Goal: Information Seeking & Learning: Learn about a topic

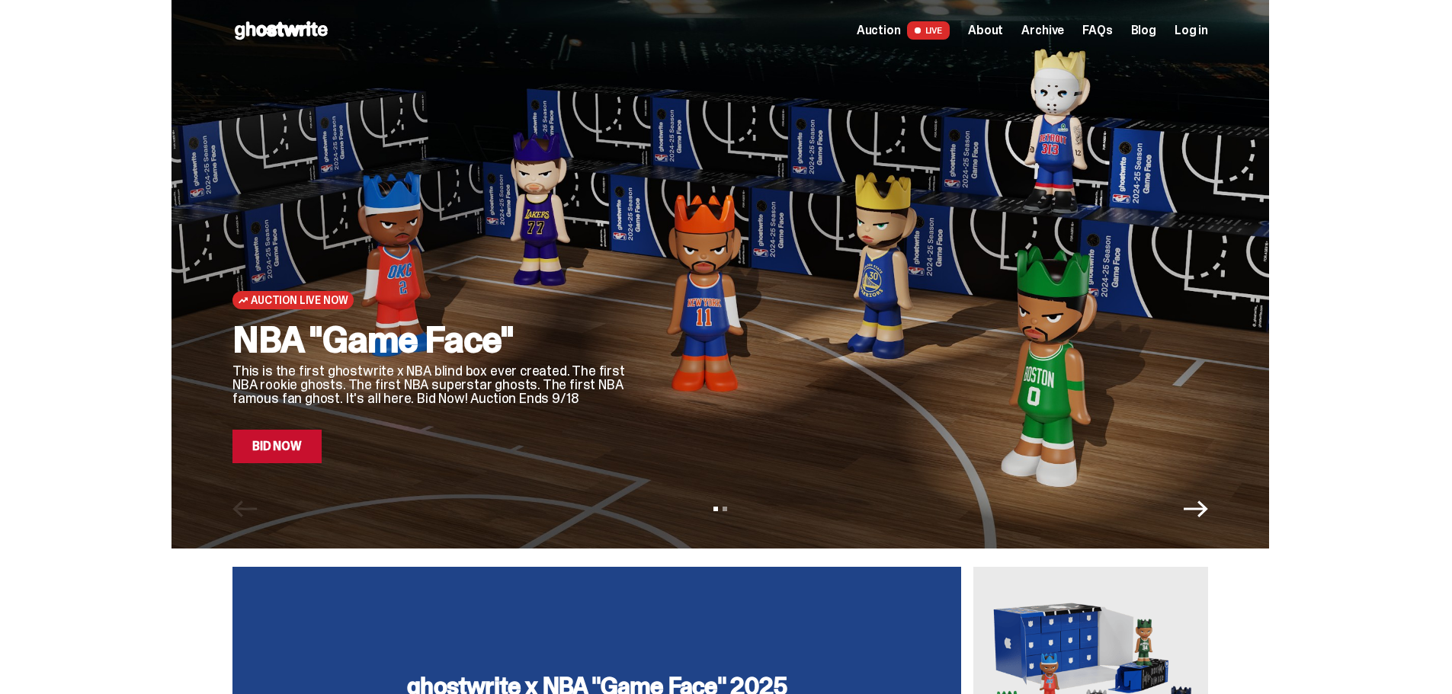
click at [893, 29] on span "Auction" at bounding box center [879, 30] width 44 height 12
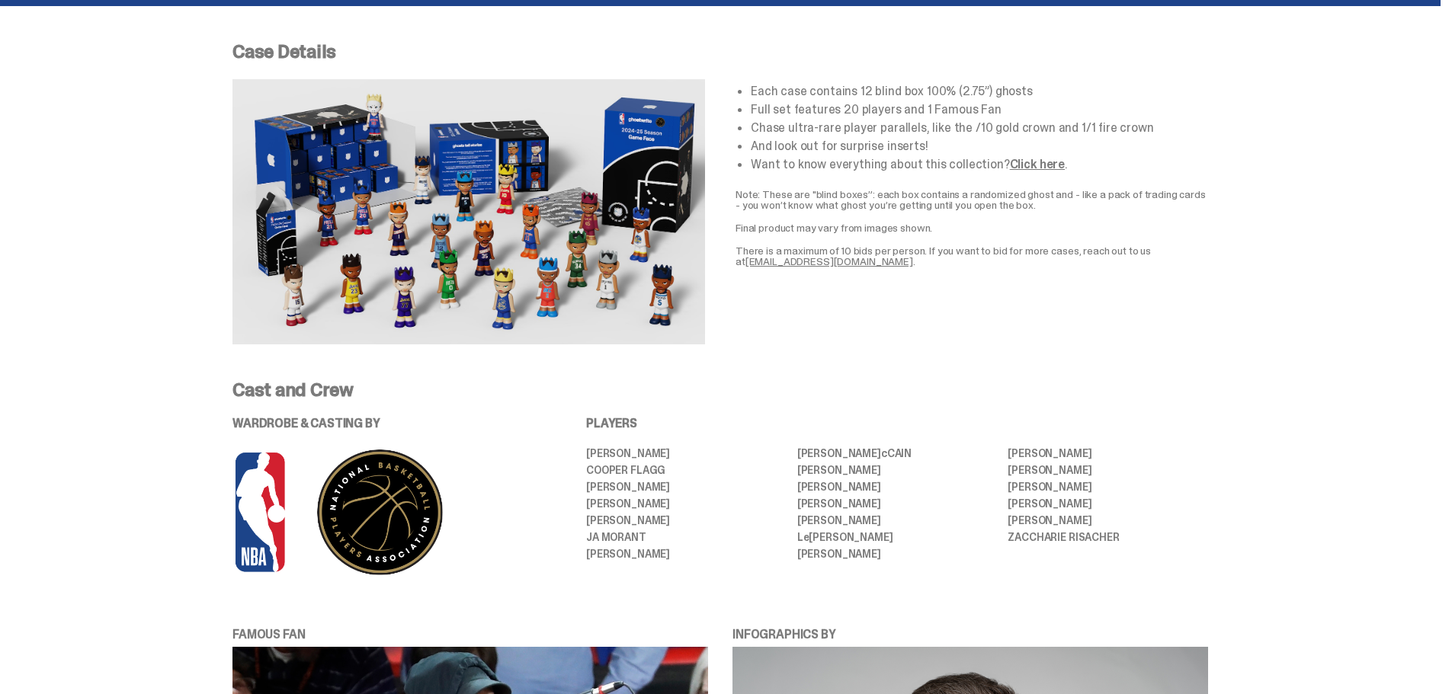
scroll to position [533, 0]
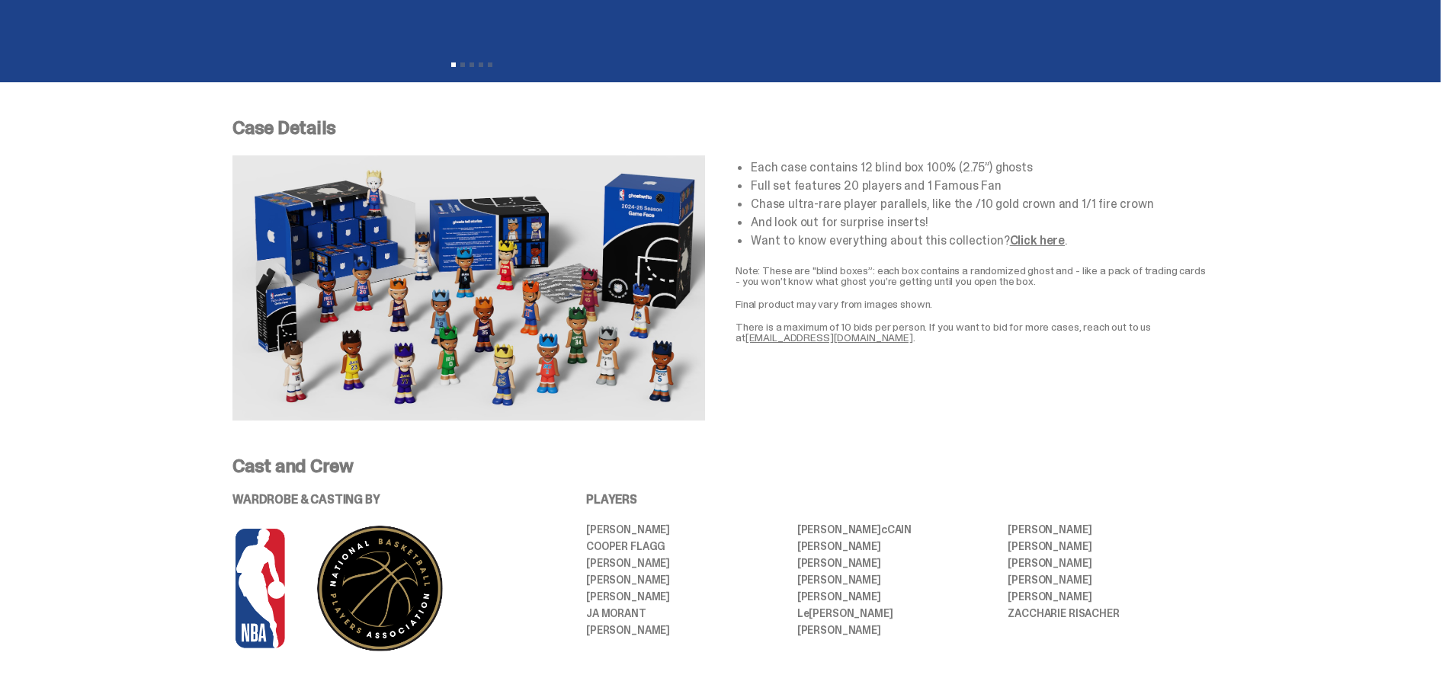
click at [1019, 240] on link "Click here" at bounding box center [1037, 240] width 55 height 16
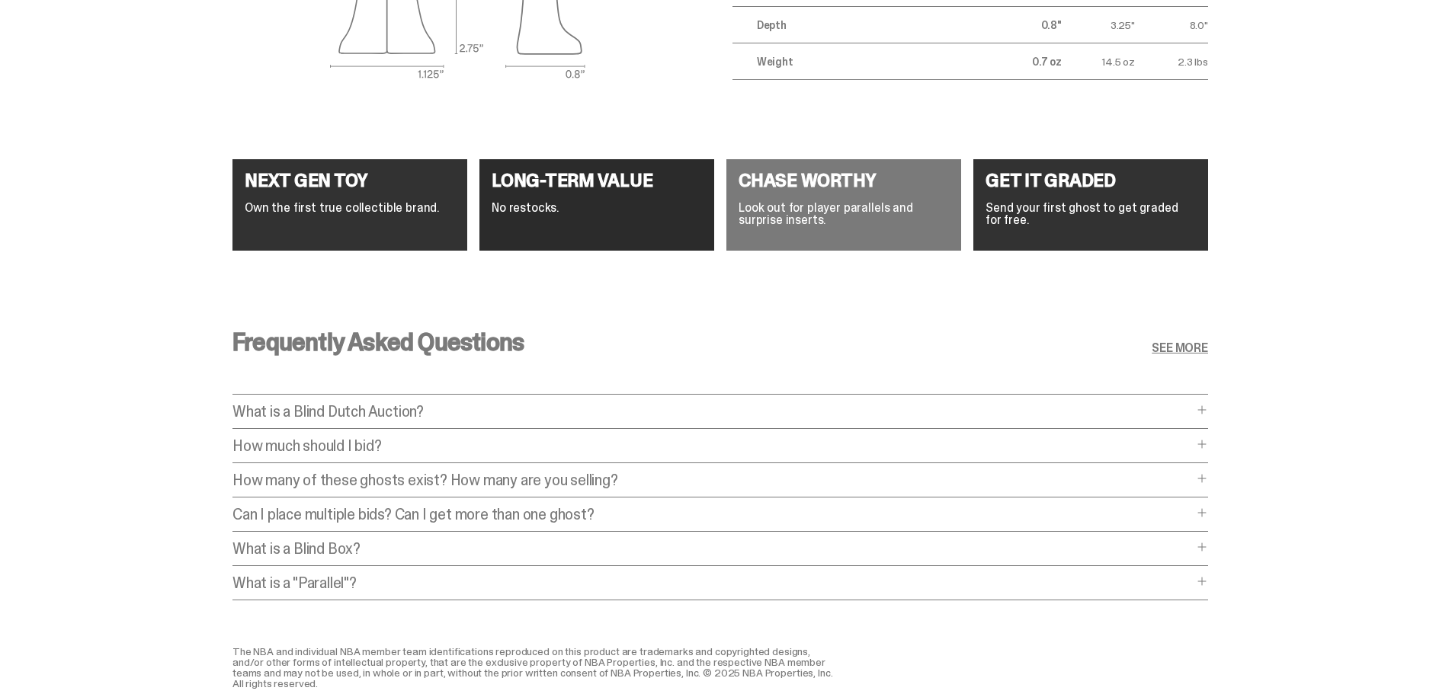
scroll to position [5792, 0]
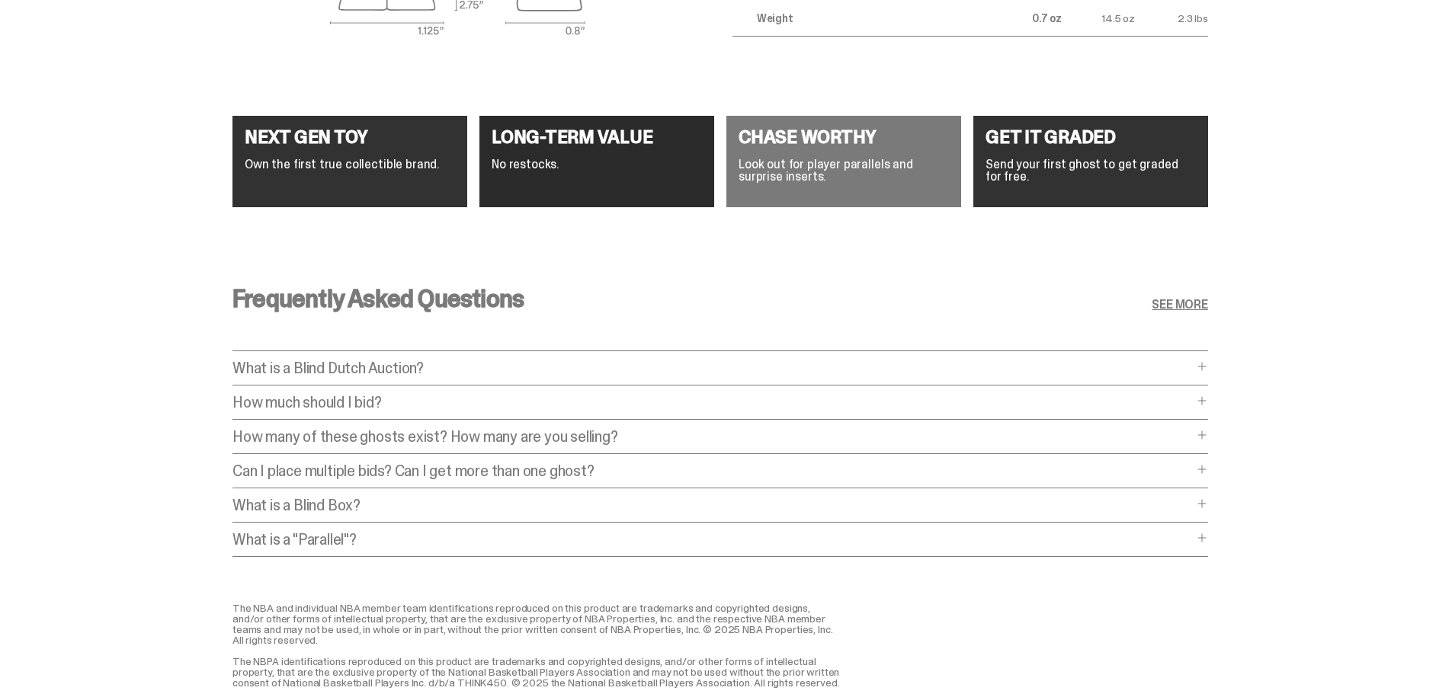
click at [437, 409] on p "How much should I bid?" at bounding box center [712, 402] width 960 height 15
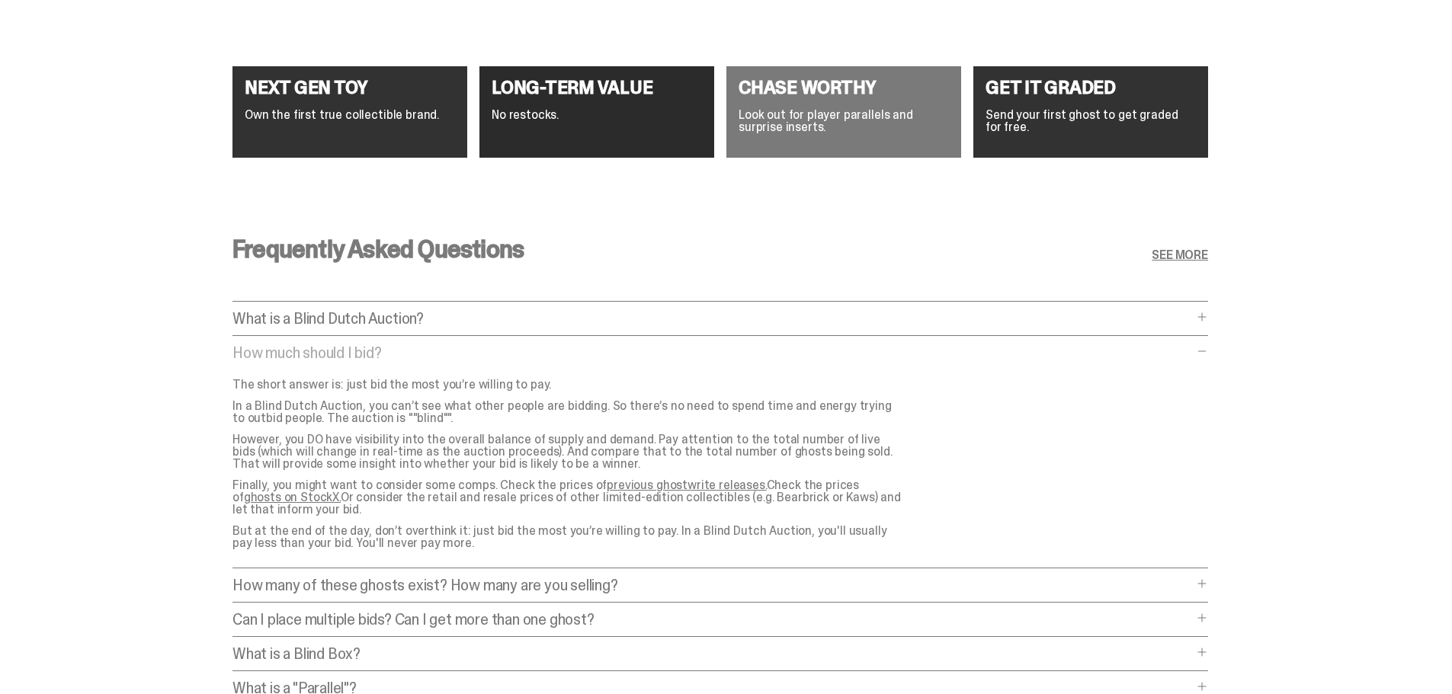
scroll to position [5868, 0]
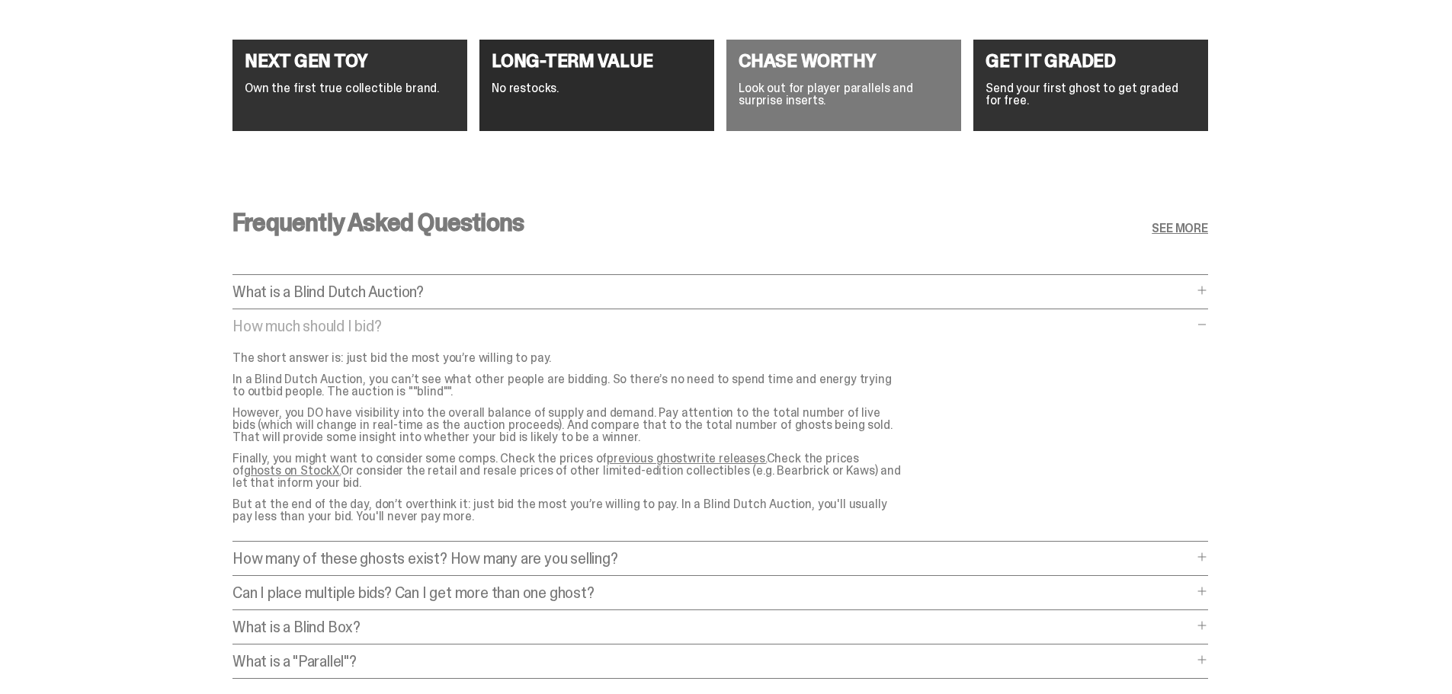
click at [540, 569] on div "How many of these ghosts exist? How many are you selling? How many of these gho…" at bounding box center [719, 563] width 975 height 25
click at [559, 556] on p "How many of these ghosts exist? How many are you selling?" at bounding box center [712, 558] width 960 height 15
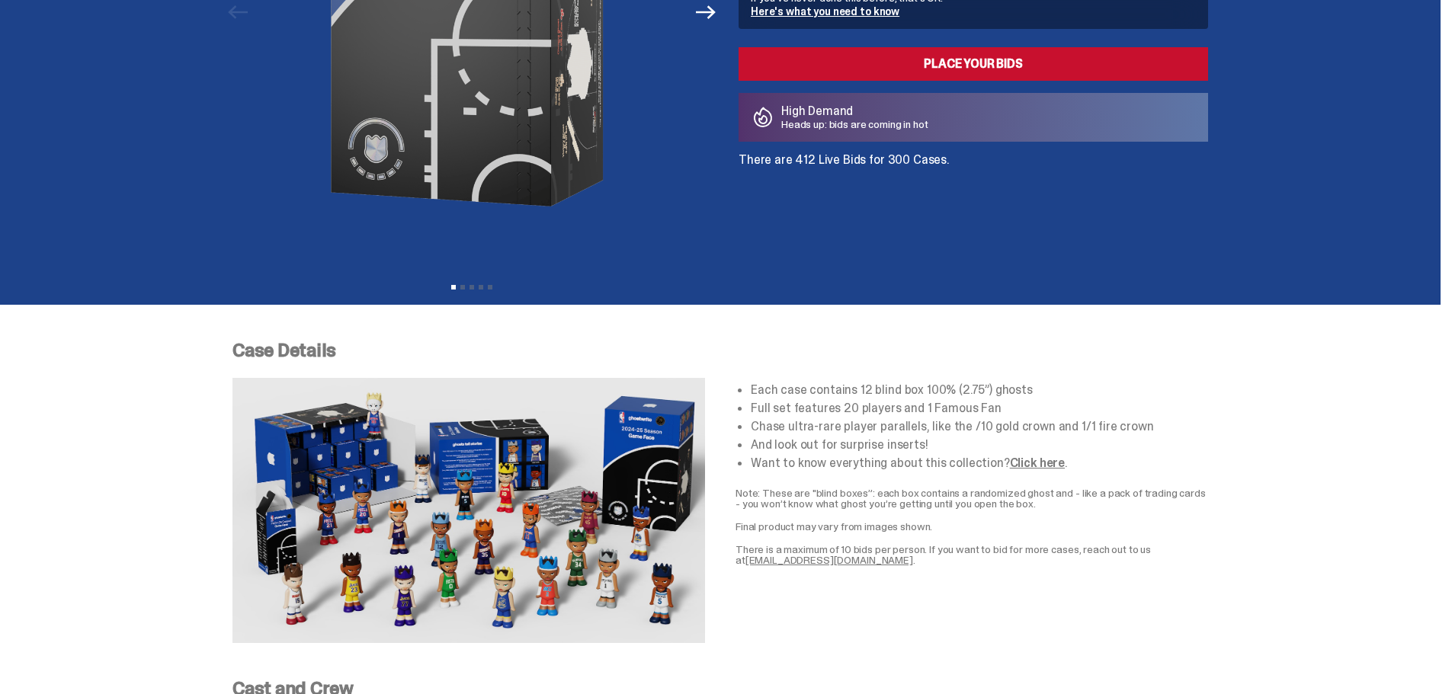
scroll to position [0, 0]
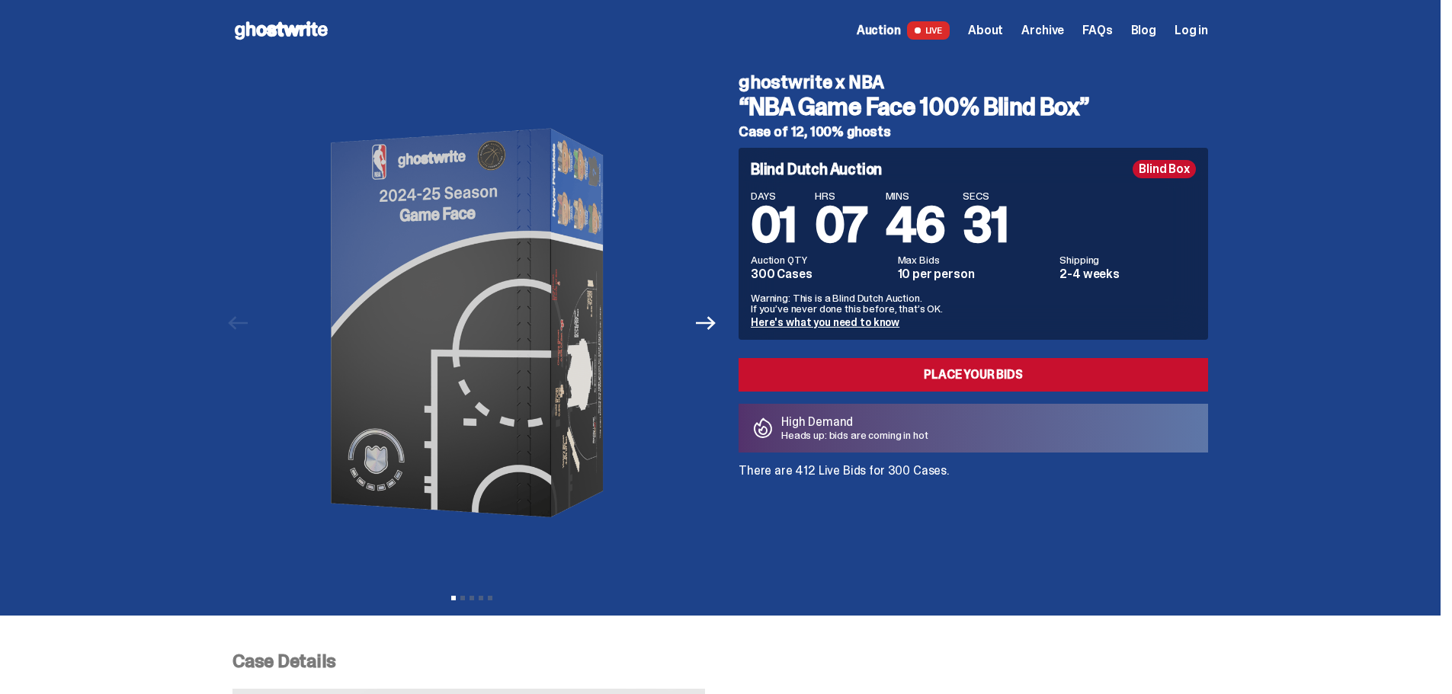
click at [816, 321] on link "Here's what you need to know" at bounding box center [825, 323] width 149 height 14
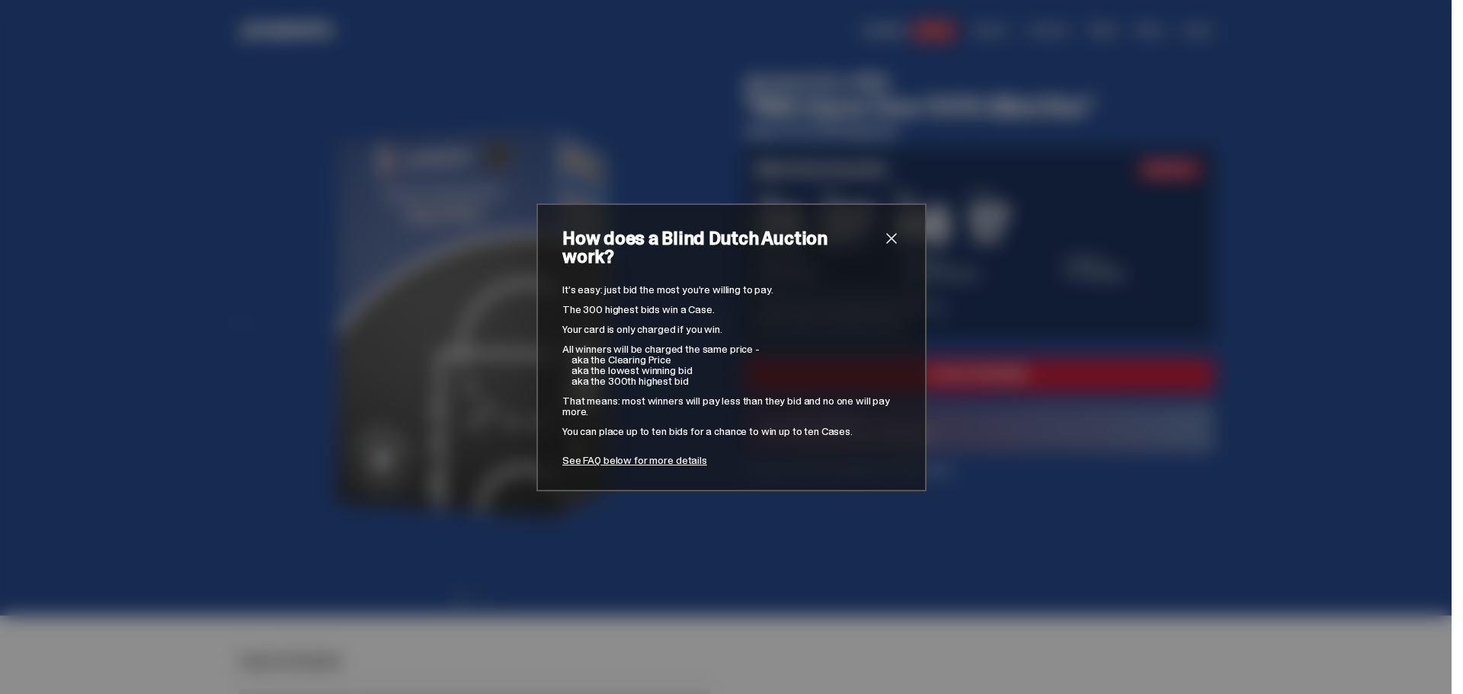
click at [882, 245] on span "close" at bounding box center [891, 238] width 18 height 18
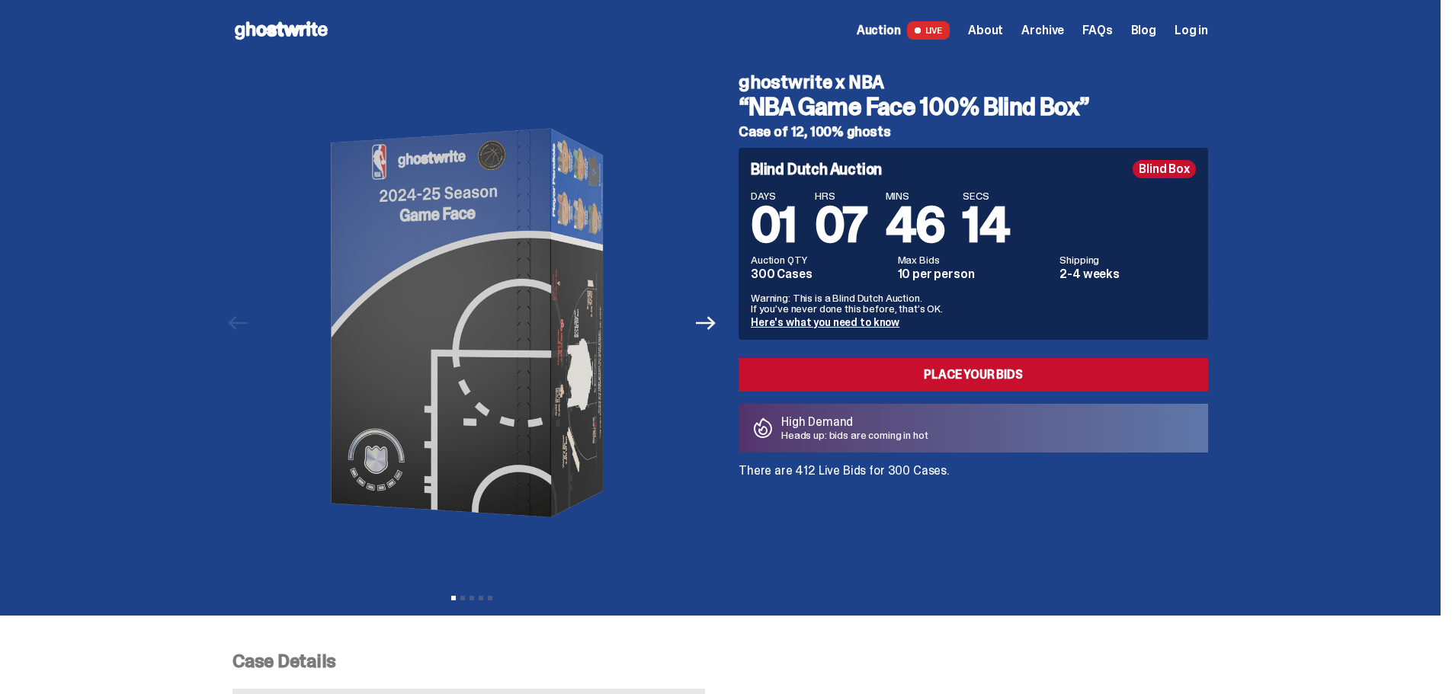
click at [1112, 24] on span "FAQs" at bounding box center [1097, 30] width 30 height 12
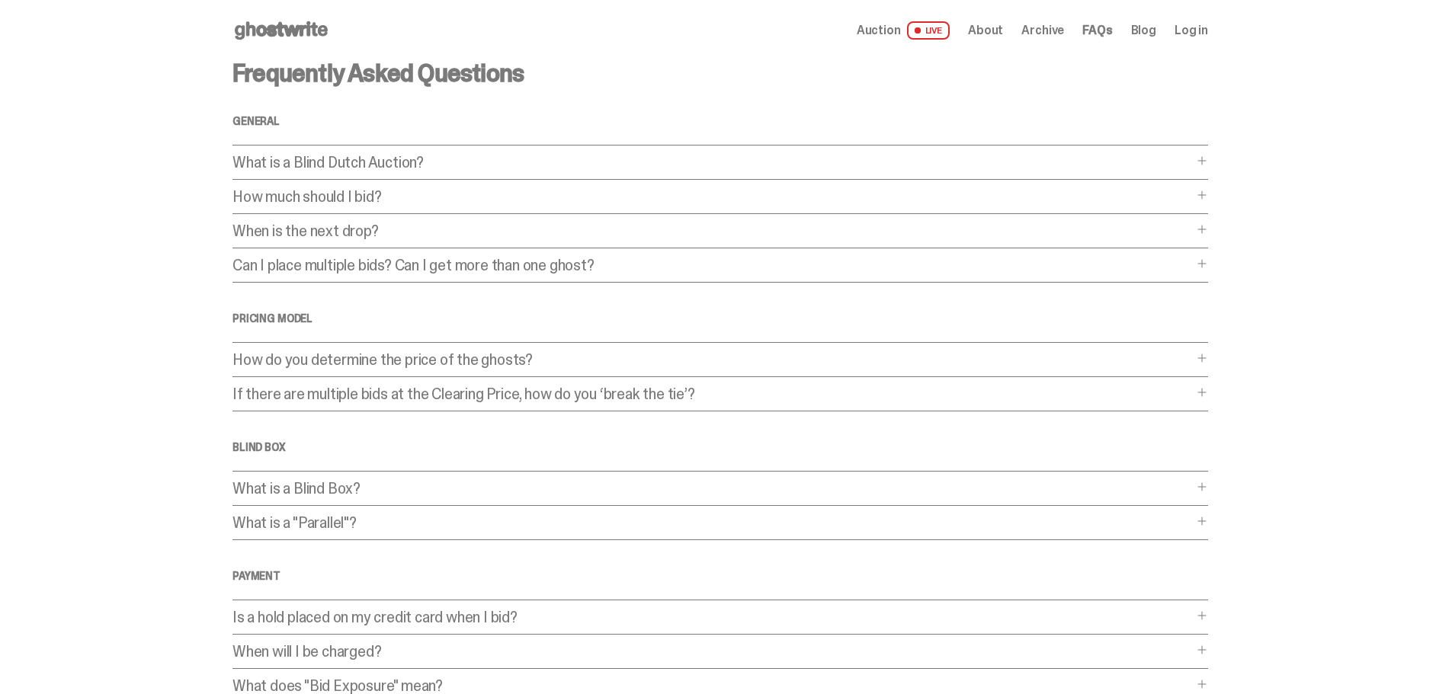
click at [892, 30] on span "Auction" at bounding box center [879, 30] width 44 height 12
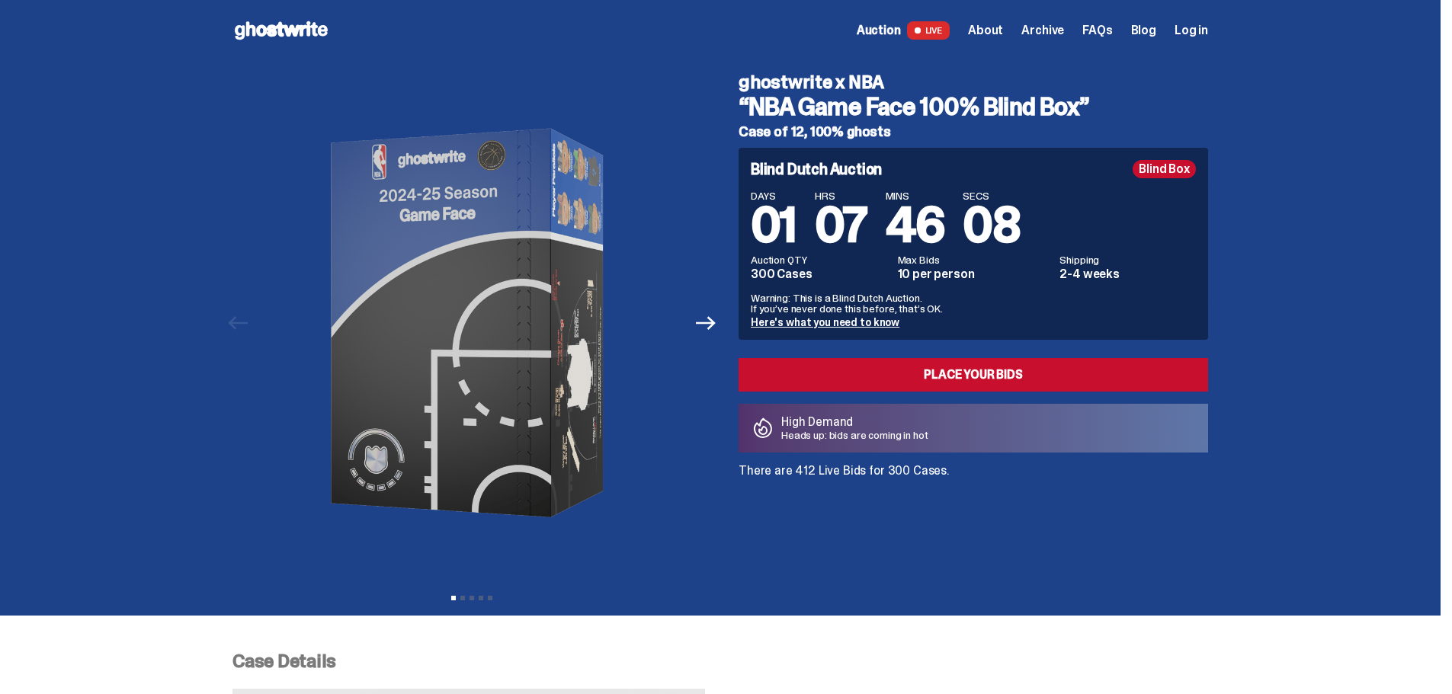
click at [944, 29] on span "LIVE" at bounding box center [928, 30] width 43 height 18
click at [1163, 171] on div "Blind Box" at bounding box center [1163, 169] width 63 height 18
click at [1049, 31] on span "Archive" at bounding box center [1042, 30] width 43 height 12
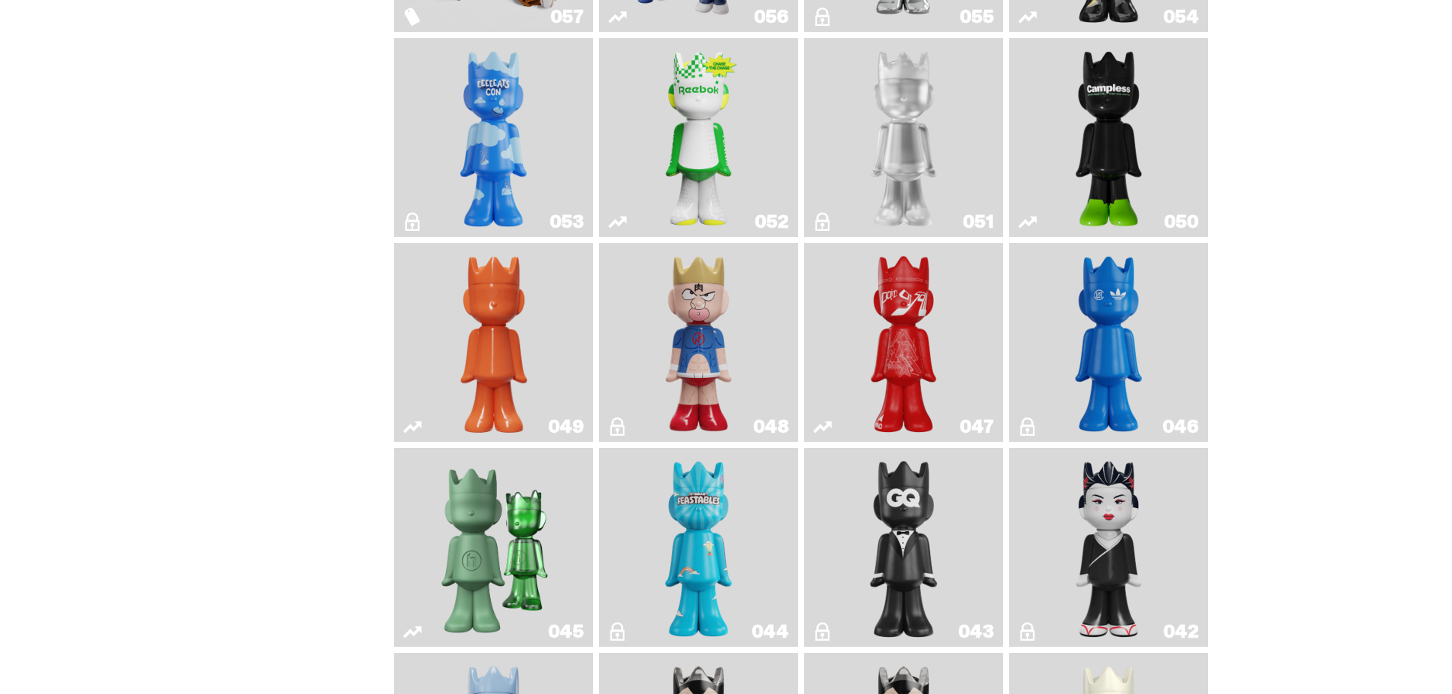
scroll to position [686, 0]
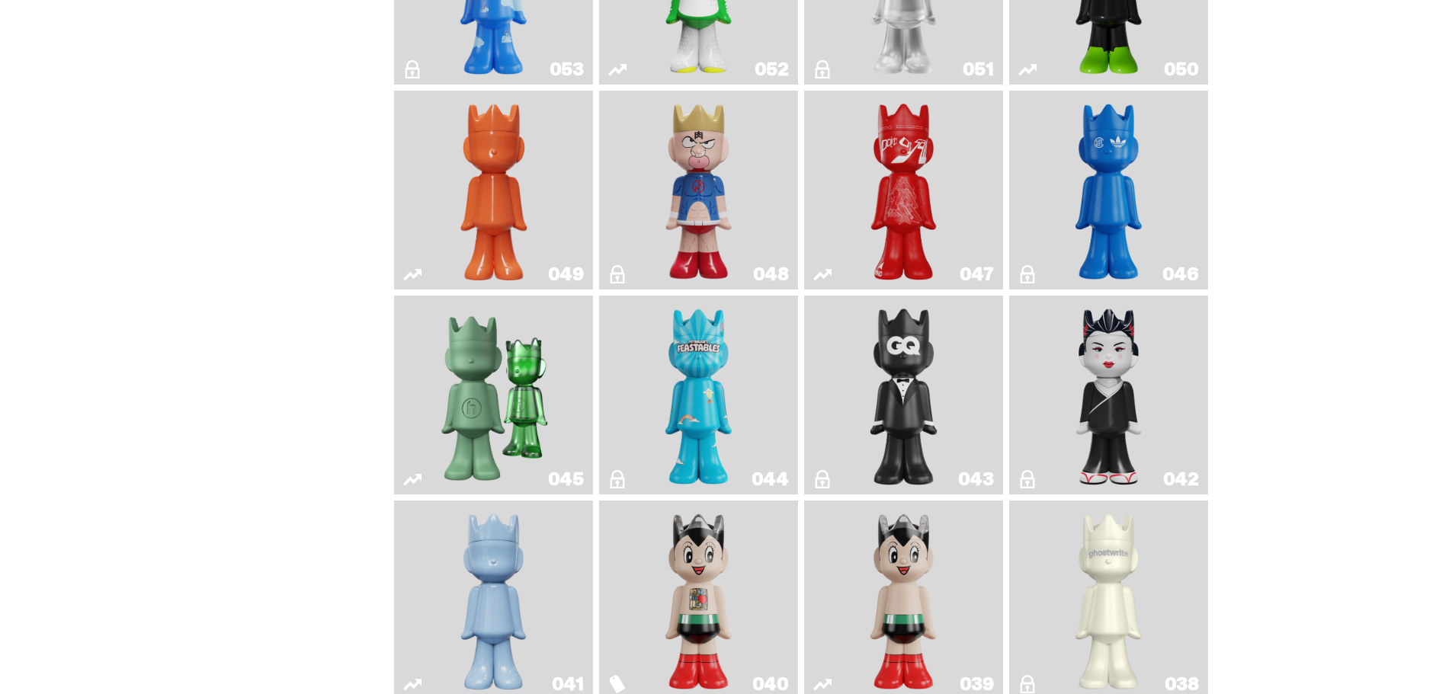
click at [1117, 386] on img "Sei Less" at bounding box center [1108, 395] width 81 height 187
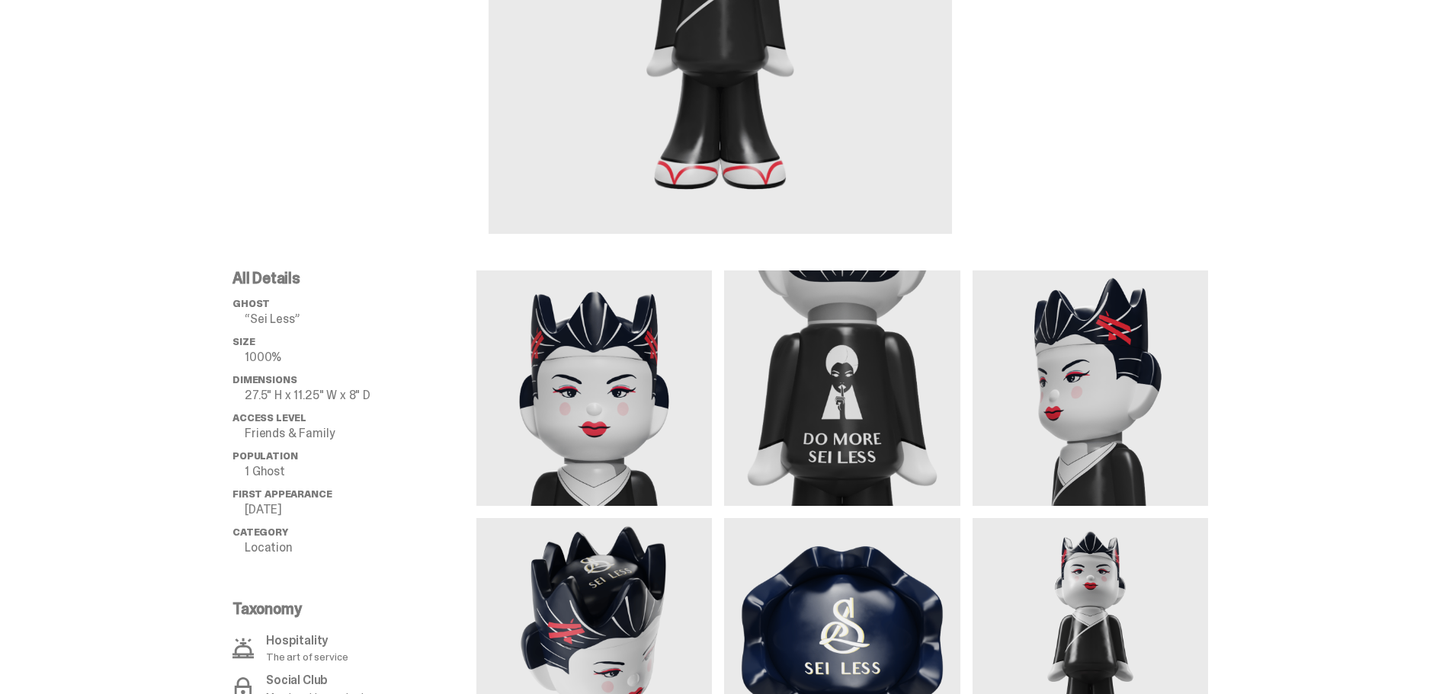
scroll to position [381, 0]
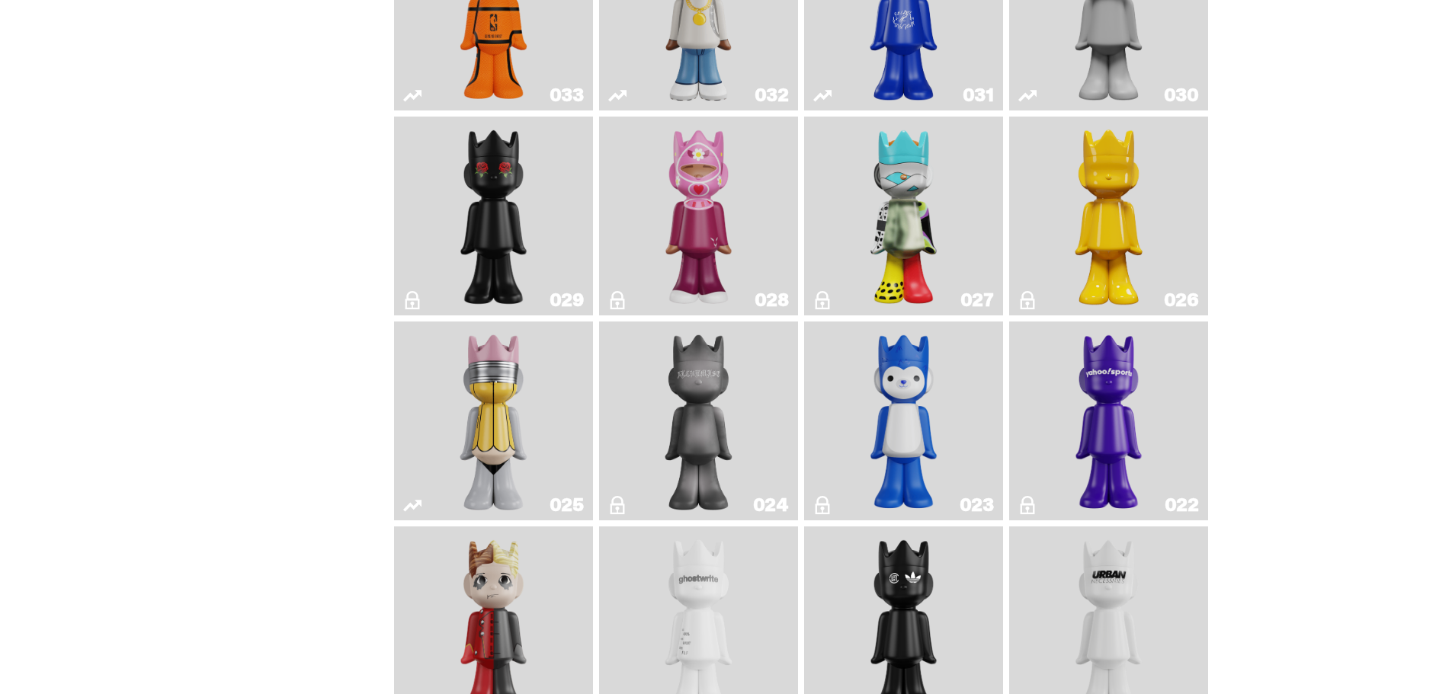
scroll to position [1524, 0]
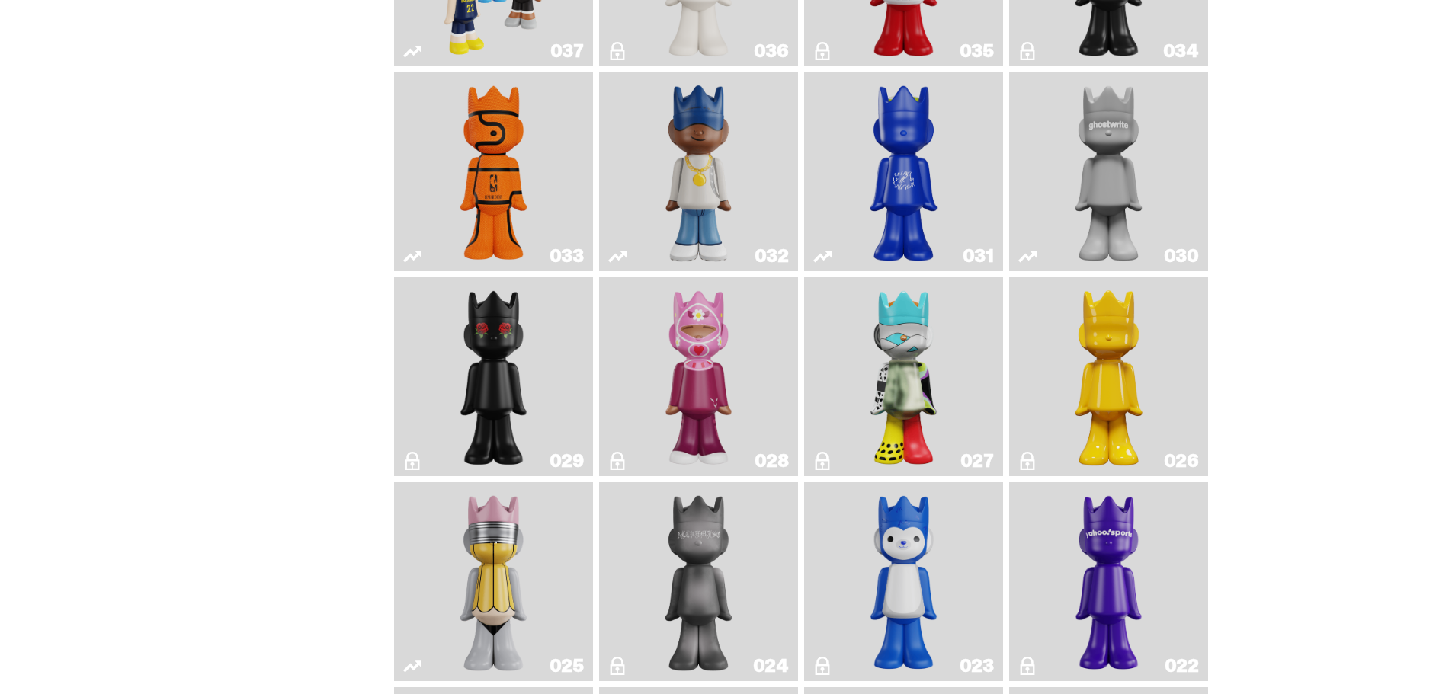
click at [675, 182] on img "Swingman" at bounding box center [698, 171] width 105 height 187
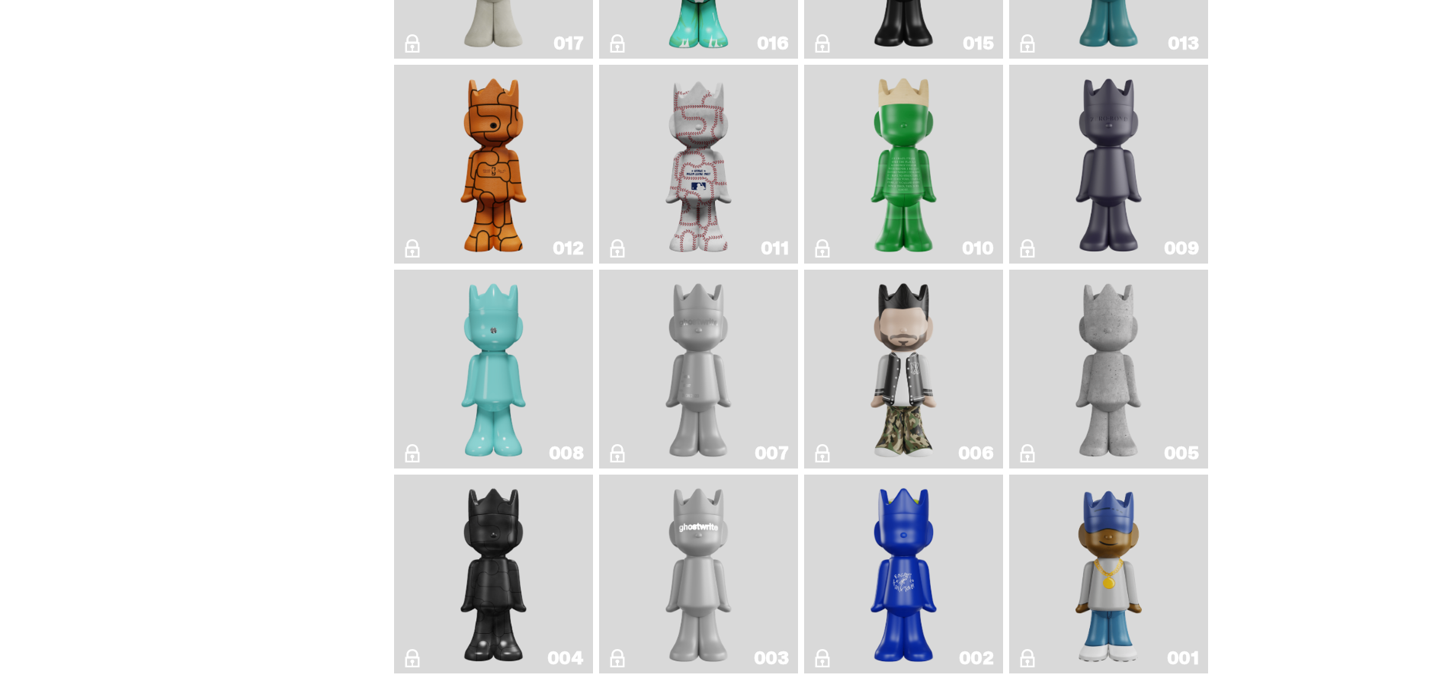
scroll to position [2672, 0]
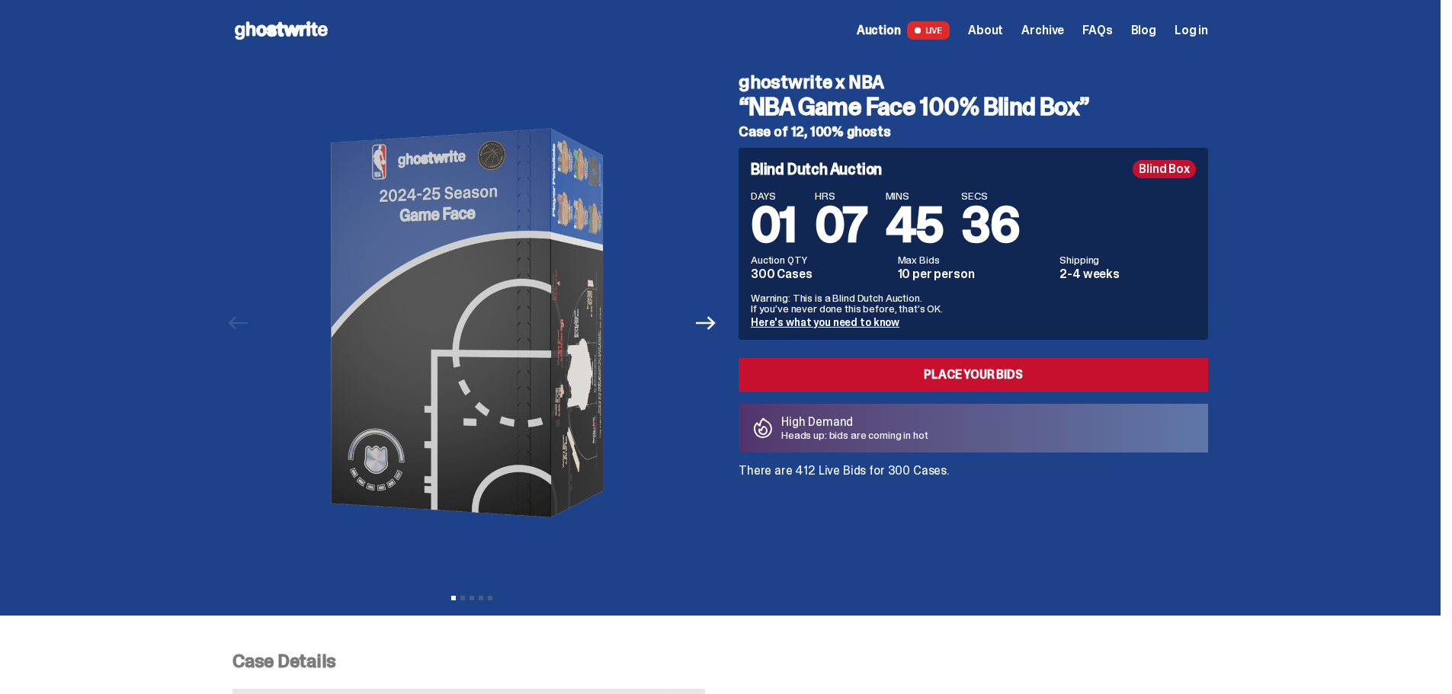
click at [886, 26] on span "Auction" at bounding box center [879, 30] width 44 height 12
click at [1045, 27] on span "Archive" at bounding box center [1042, 30] width 43 height 12
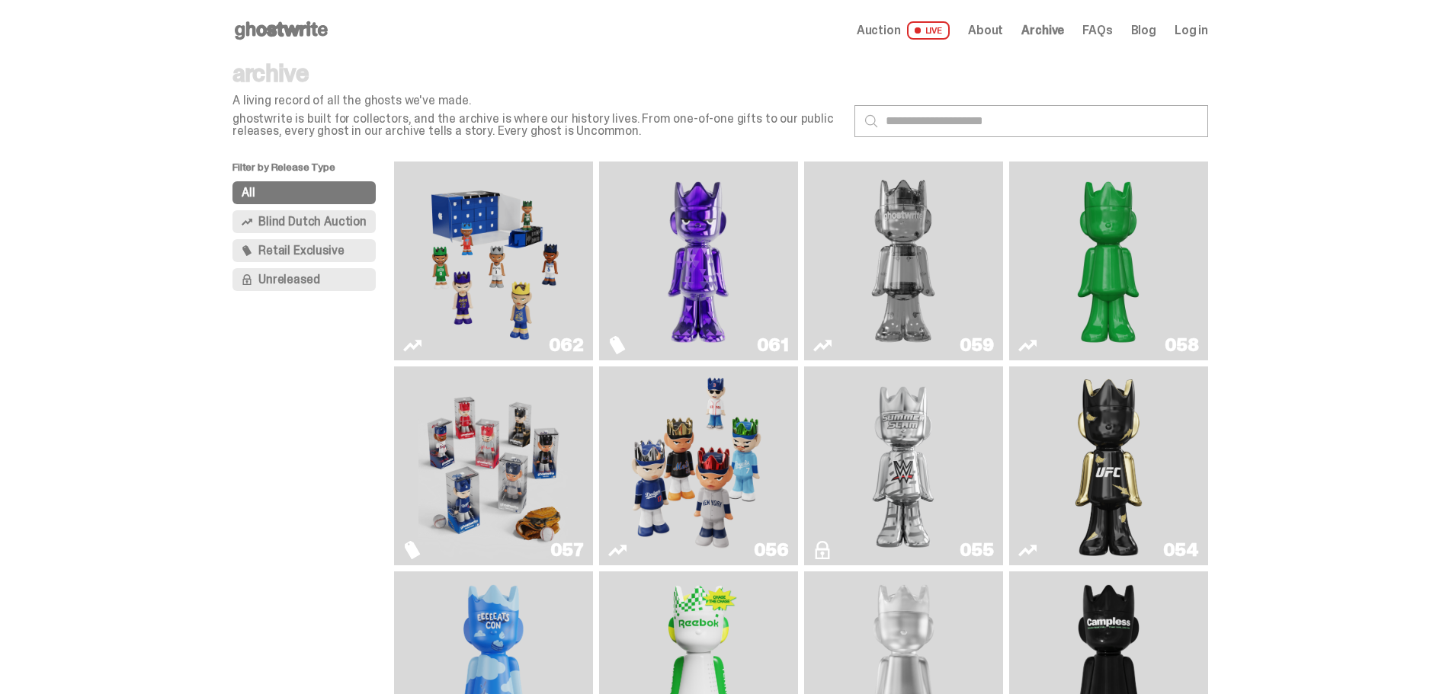
click at [290, 251] on span "Retail Exclusive" at bounding box center [300, 251] width 85 height 12
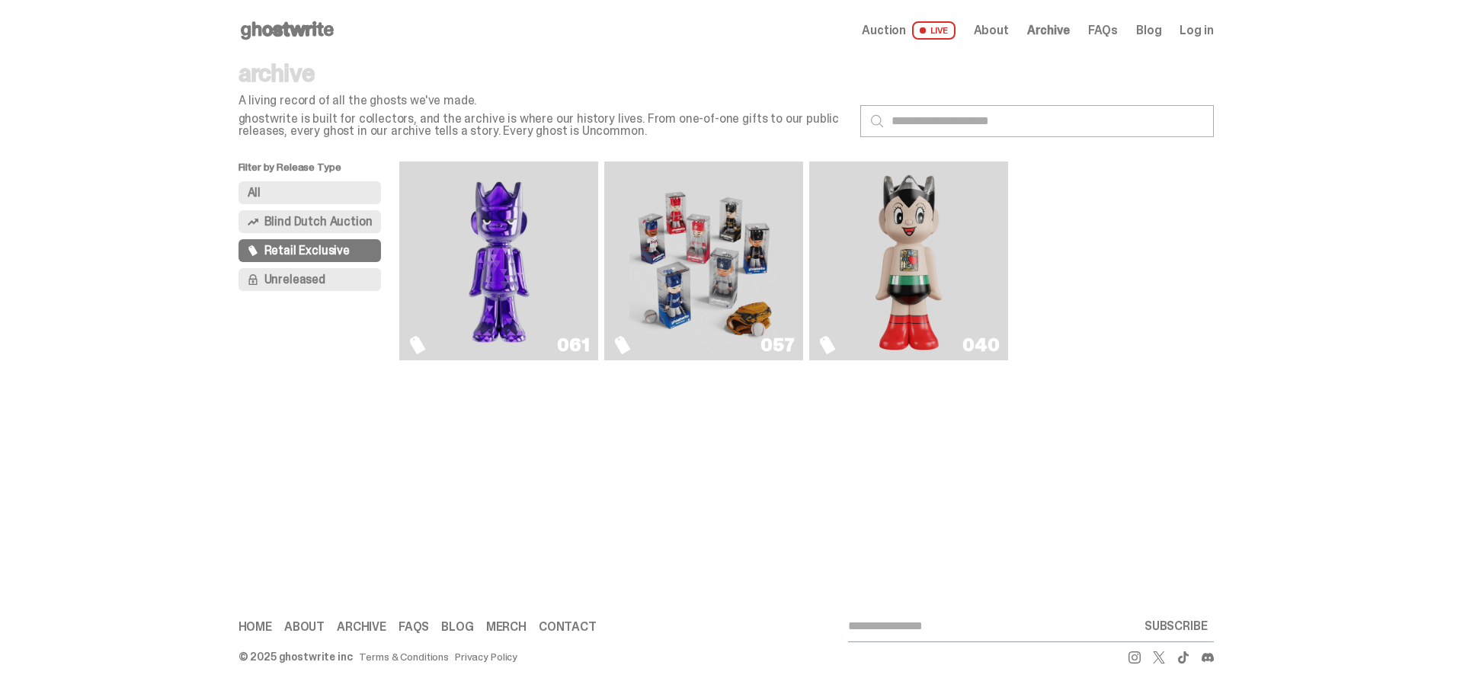
click at [437, 261] on img "Fantasy" at bounding box center [498, 261] width 149 height 187
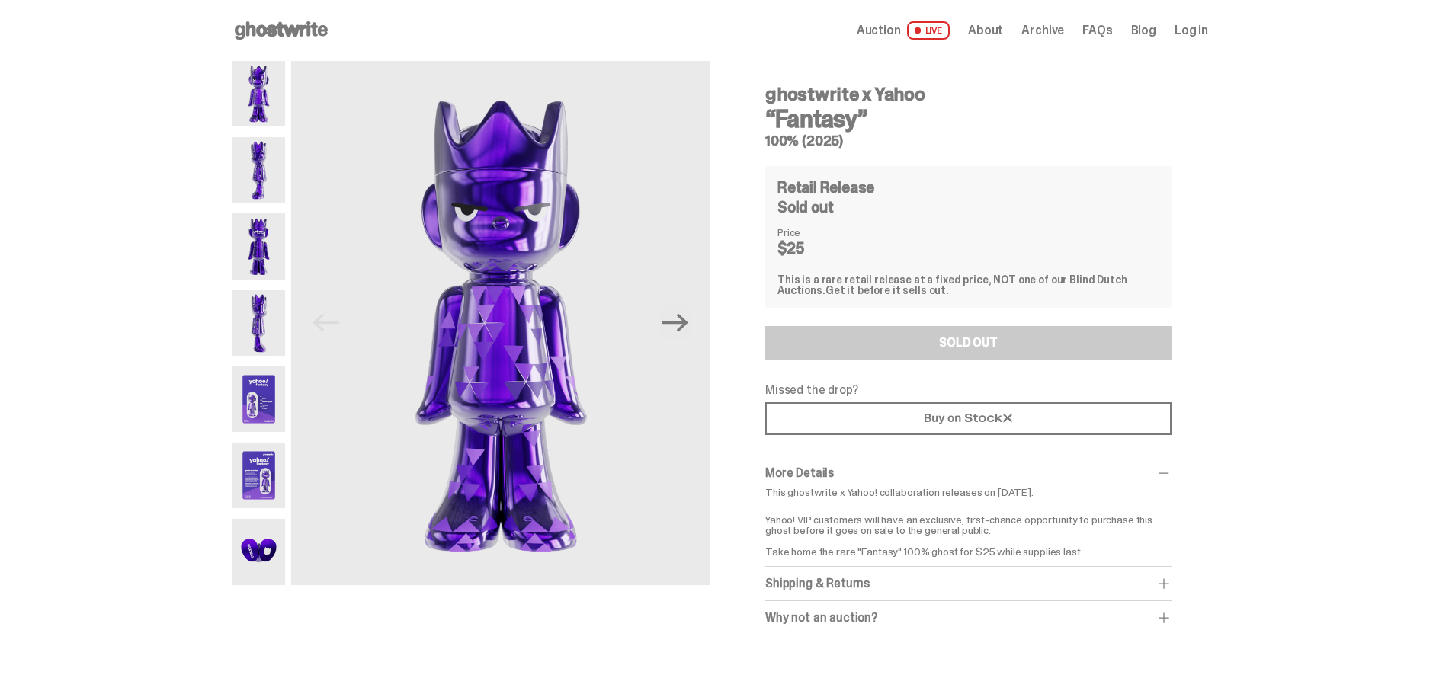
click at [1112, 27] on span "FAQs" at bounding box center [1097, 30] width 30 height 12
